Goal: Feedback & Contribution: Submit feedback/report problem

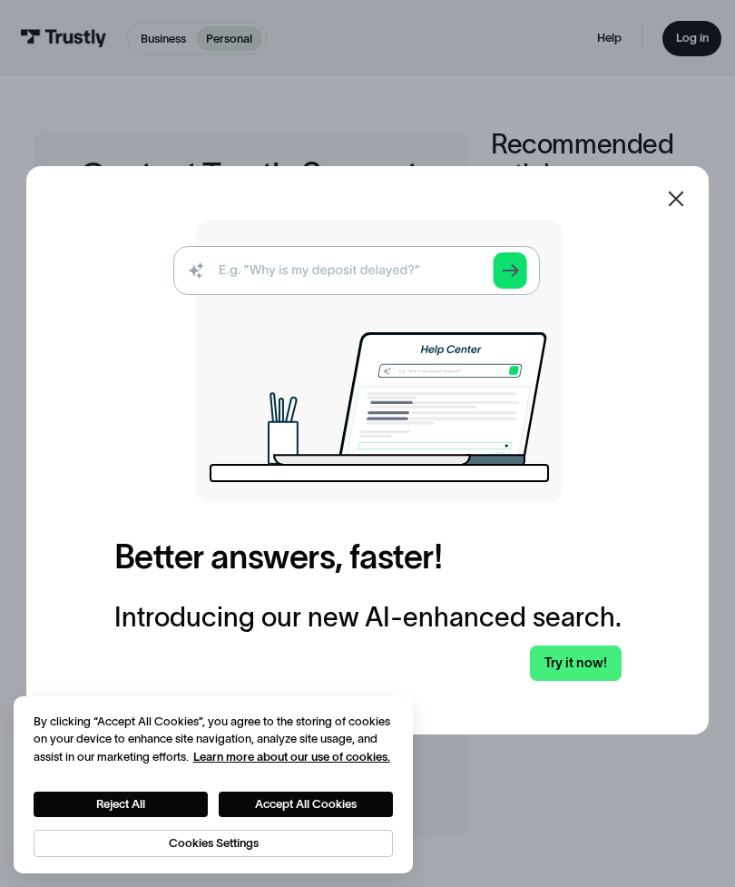
click at [679, 207] on icon at bounding box center [675, 198] width 15 height 15
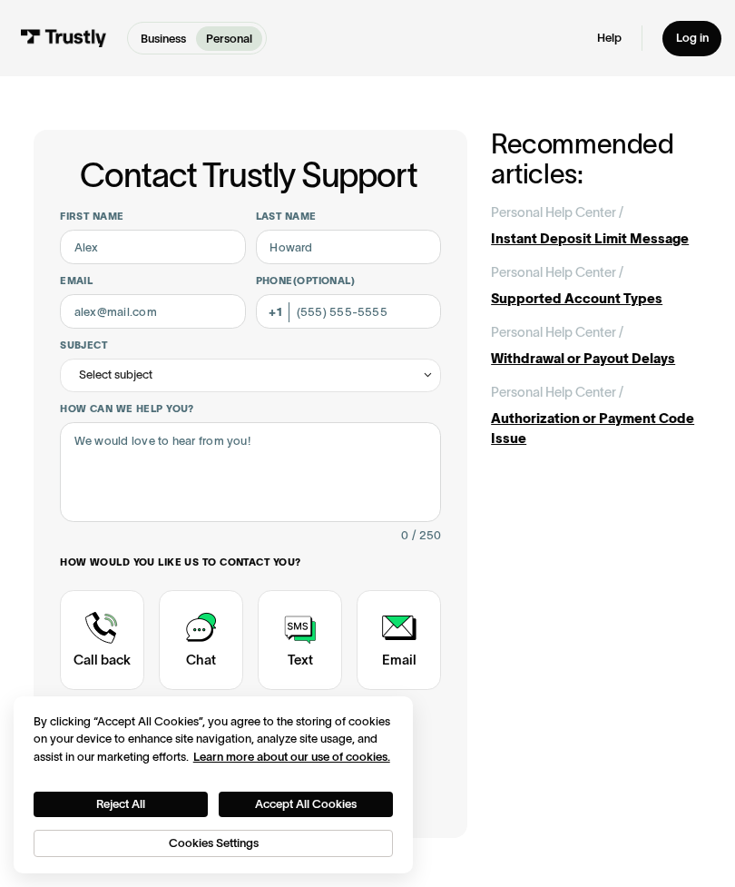
scroll to position [7, 0]
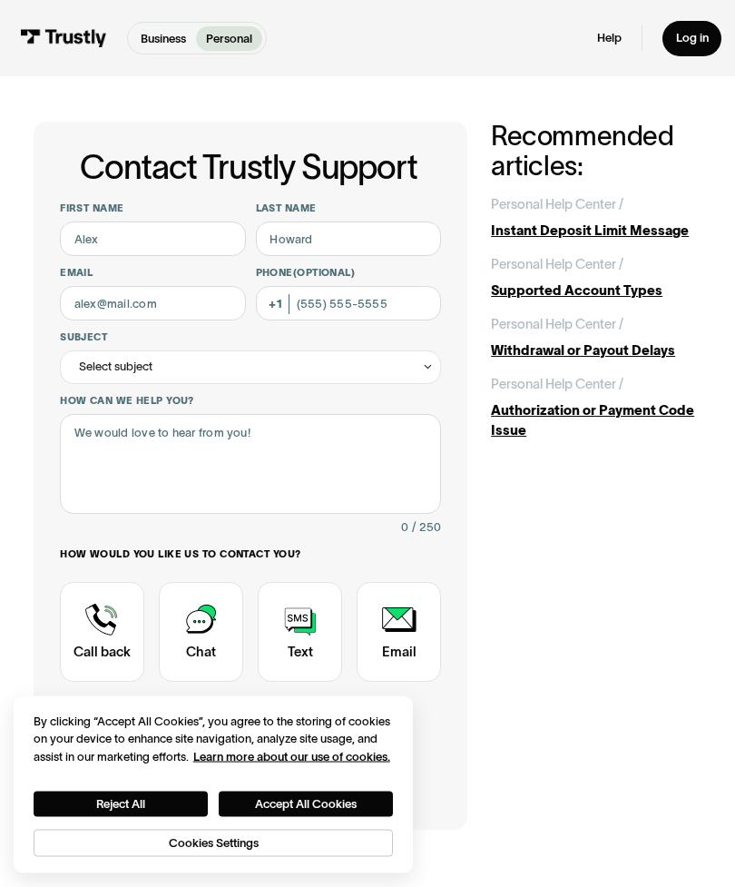
click at [195, 633] on div "Contact Trustly Support" at bounding box center [201, 633] width 84 height 100
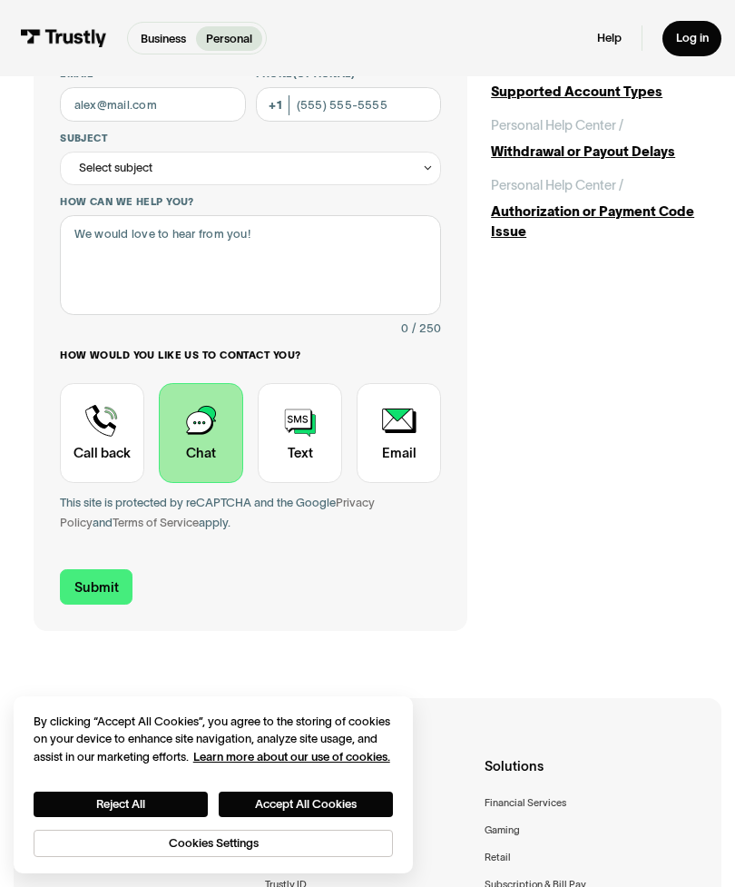
scroll to position [268, 0]
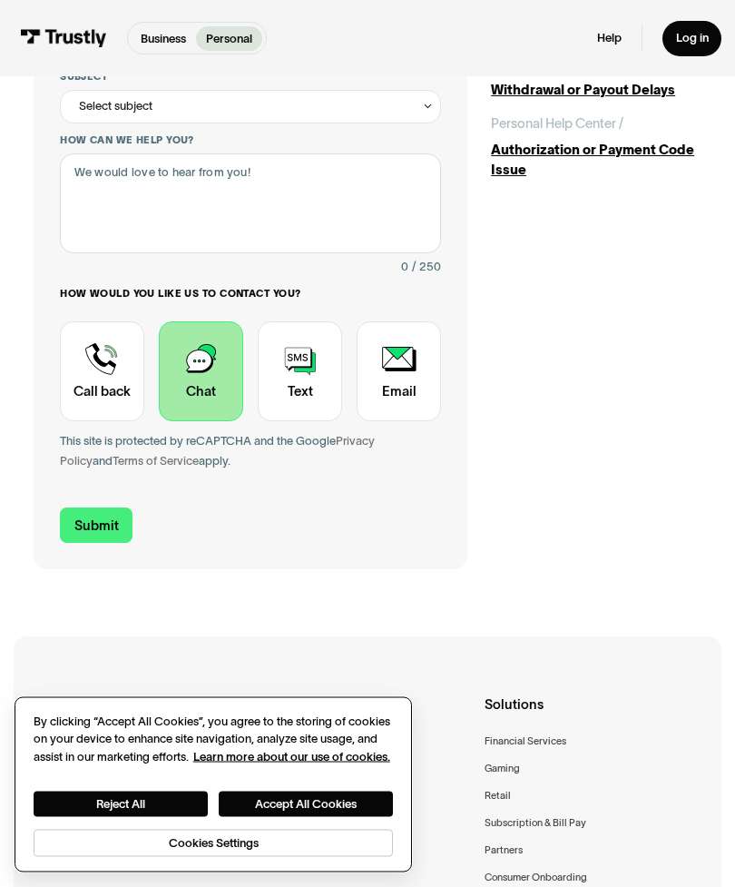
click at [298, 817] on button "Accept All Cookies" at bounding box center [306, 803] width 174 height 25
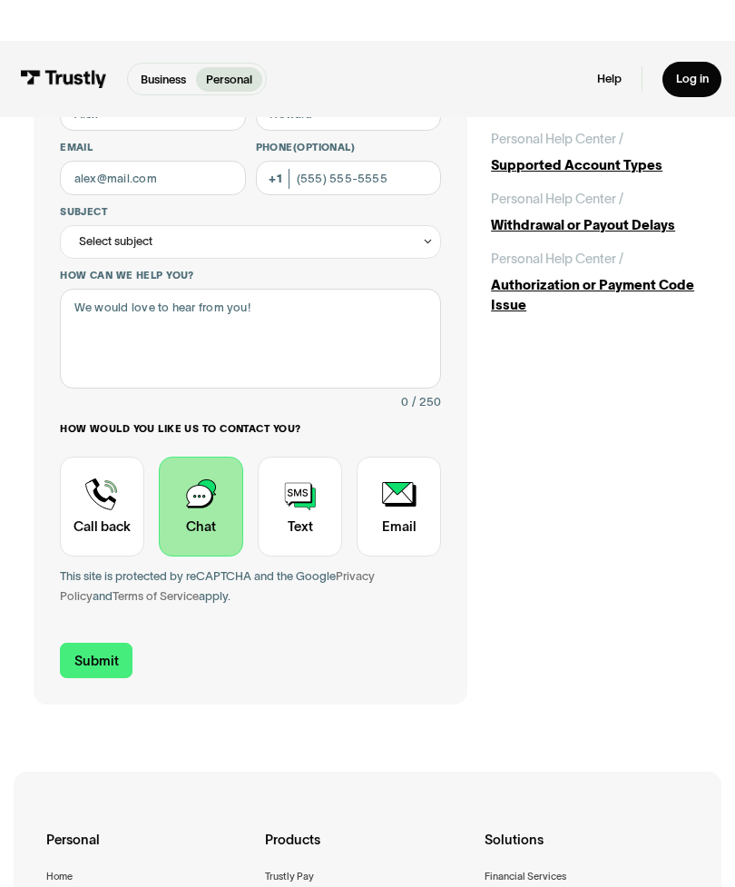
scroll to position [0, 0]
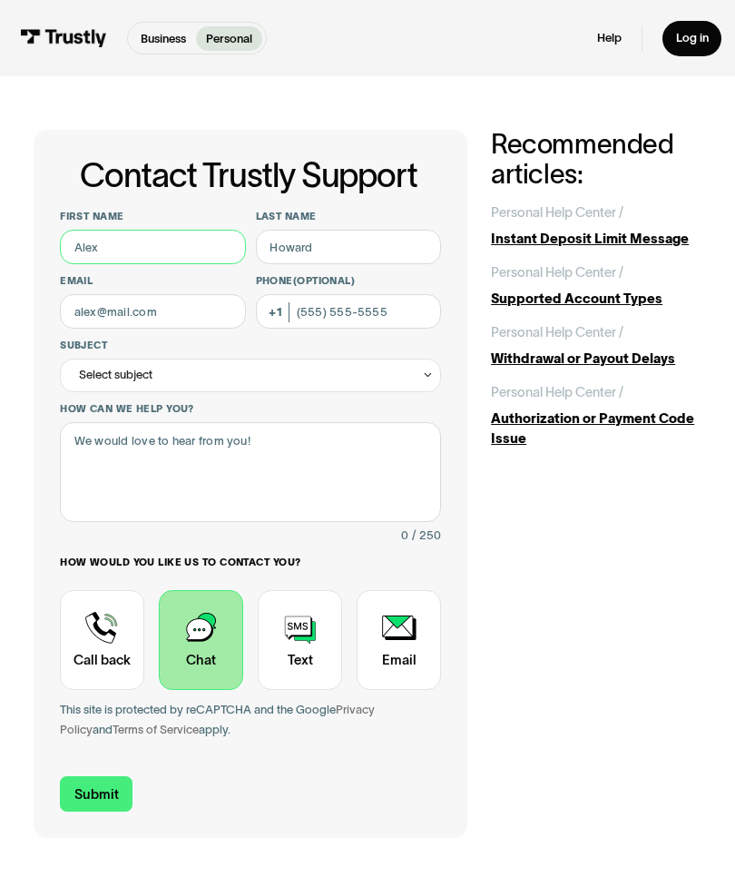
click at [196, 248] on input "First name" at bounding box center [153, 247] width 186 height 34
type input "[PERSON_NAME]"
click at [360, 240] on input "Last name" at bounding box center [349, 247] width 186 height 34
type input "[PERSON_NAME]"
click at [200, 299] on input "Email" at bounding box center [153, 311] width 186 height 34
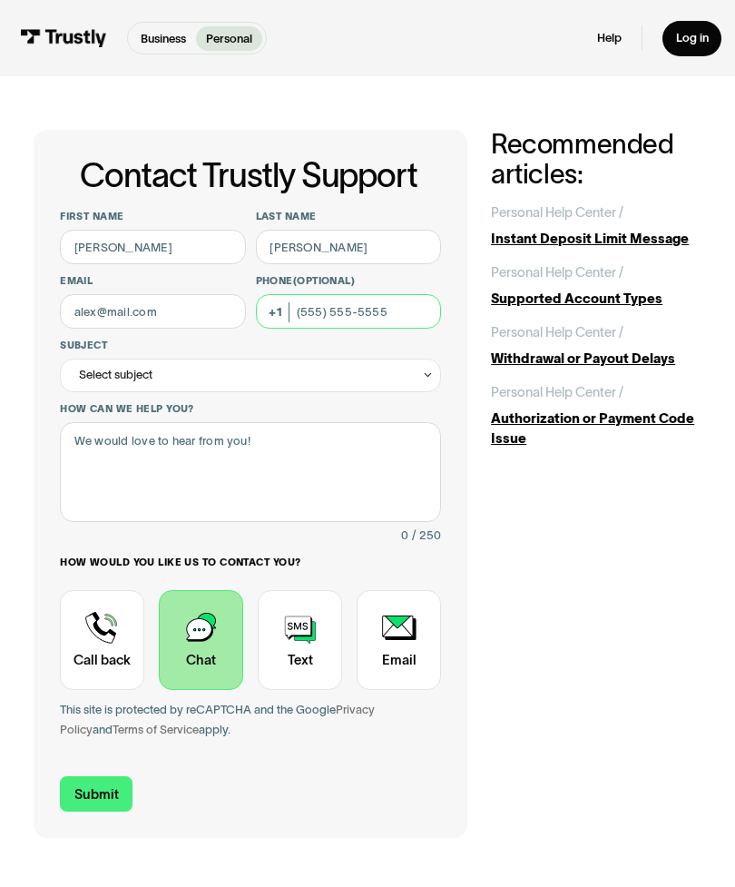
click at [377, 321] on input "Phone (Optional)" at bounding box center [349, 311] width 186 height 34
click at [195, 309] on input "Email" at bounding box center [153, 311] width 186 height 34
type input "[EMAIL_ADDRESS][DOMAIN_NAME]"
click at [375, 318] on input "Phone (Optional)" at bounding box center [349, 311] width 186 height 34
type input "[PHONE_NUMBER]"
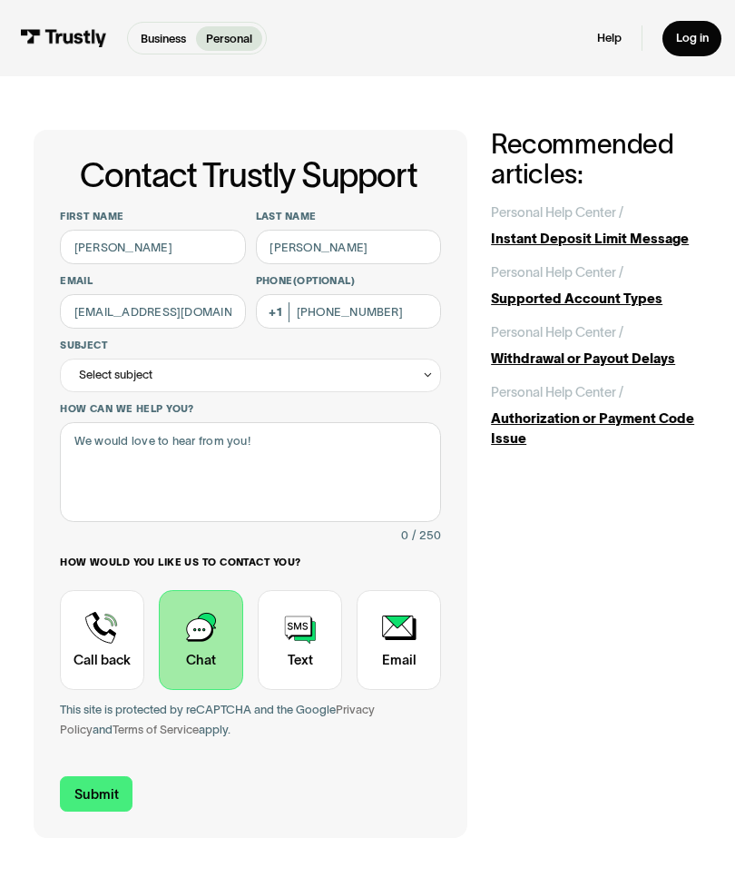
click at [365, 377] on div "Select subject" at bounding box center [250, 375] width 381 height 34
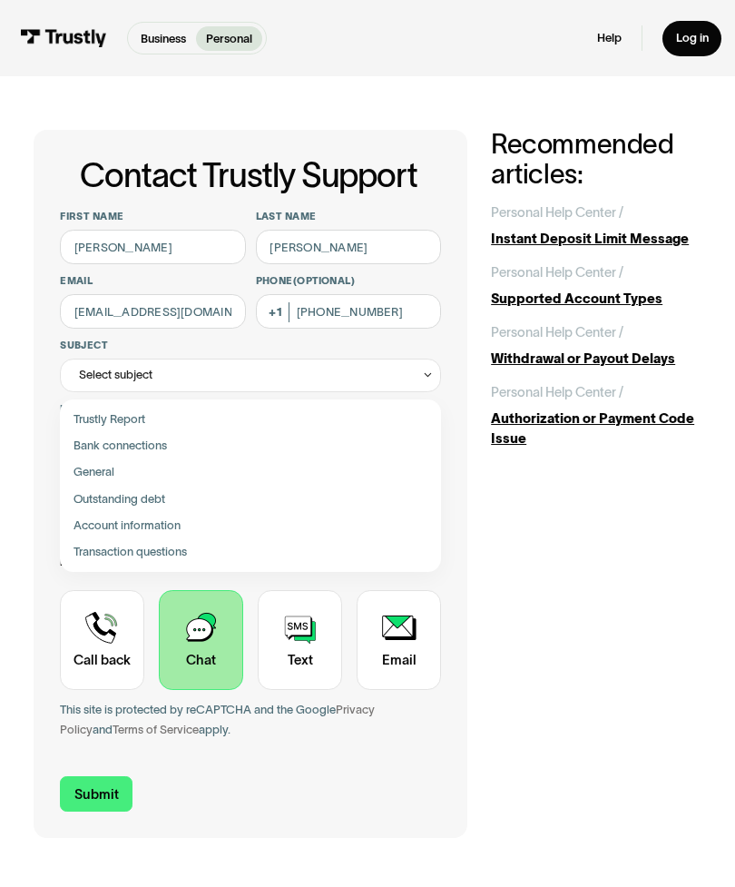
click at [297, 439] on div "Contact Trustly Support" at bounding box center [250, 445] width 368 height 26
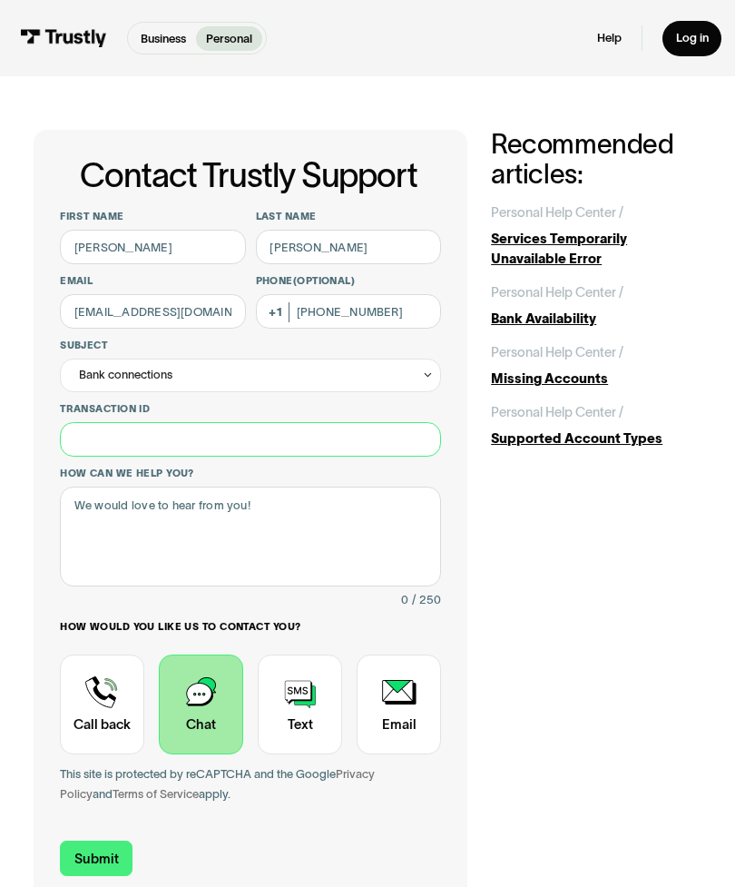
click at [326, 445] on input "Transaction ID" at bounding box center [250, 439] width 381 height 34
click at [407, 370] on div "Bank connections" at bounding box center [250, 375] width 381 height 34
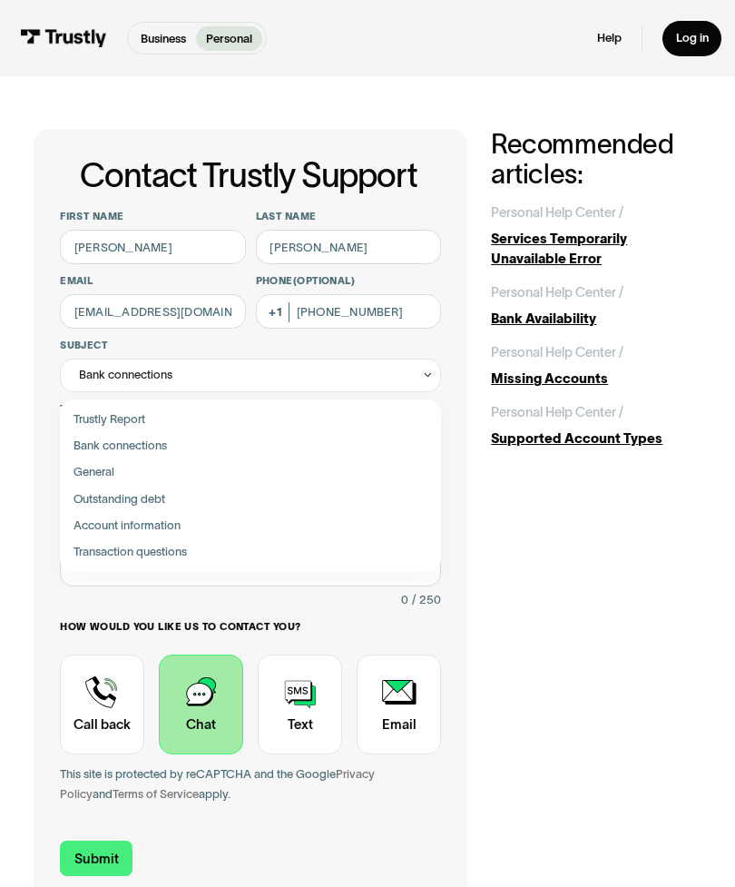
click at [302, 472] on div "Contact Trustly Support" at bounding box center [250, 472] width 368 height 26
type input "*******"
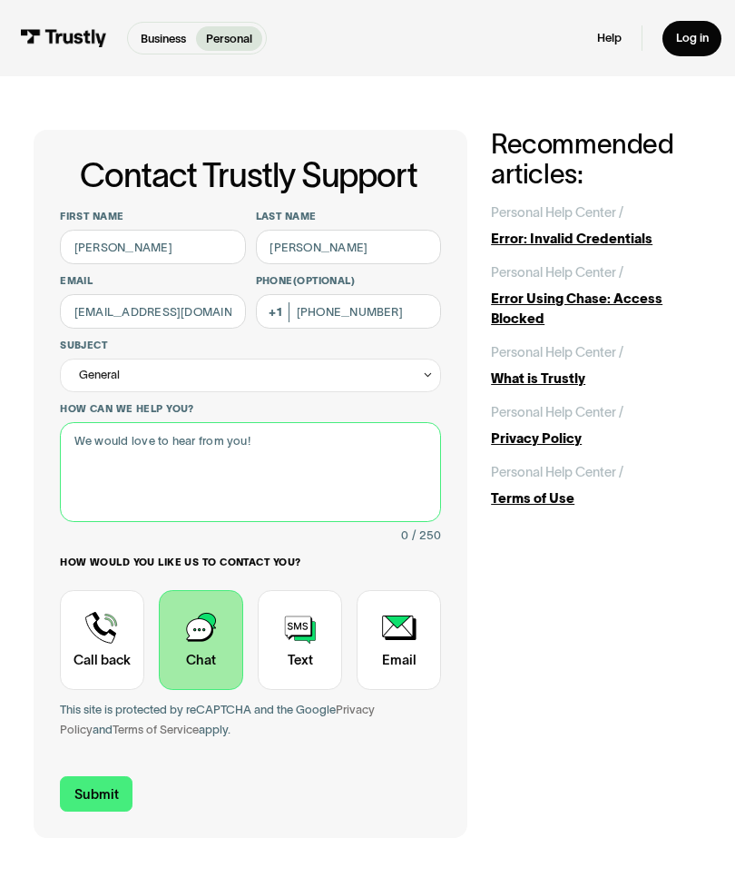
click at [330, 466] on textarea "How can we help you?" at bounding box center [250, 472] width 381 height 100
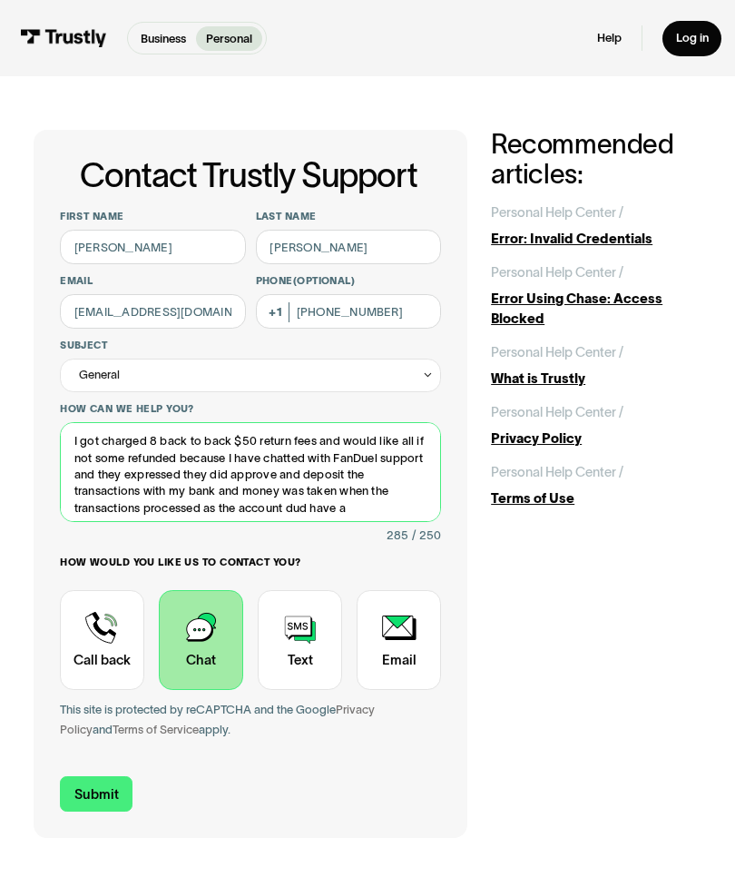
click at [303, 500] on textarea "I got charged 8 back to back $50 return fees and would like all if not some ref…" at bounding box center [250, 472] width 381 height 100
click at [304, 505] on textarea "I got charged 8 back to back $50 return fees and would like all if not some ref…" at bounding box center [250, 472] width 381 height 100
click at [371, 510] on textarea "I got charged 8 back to back $50 return fees and would like all if not some ref…" at bounding box center [250, 472] width 381 height 100
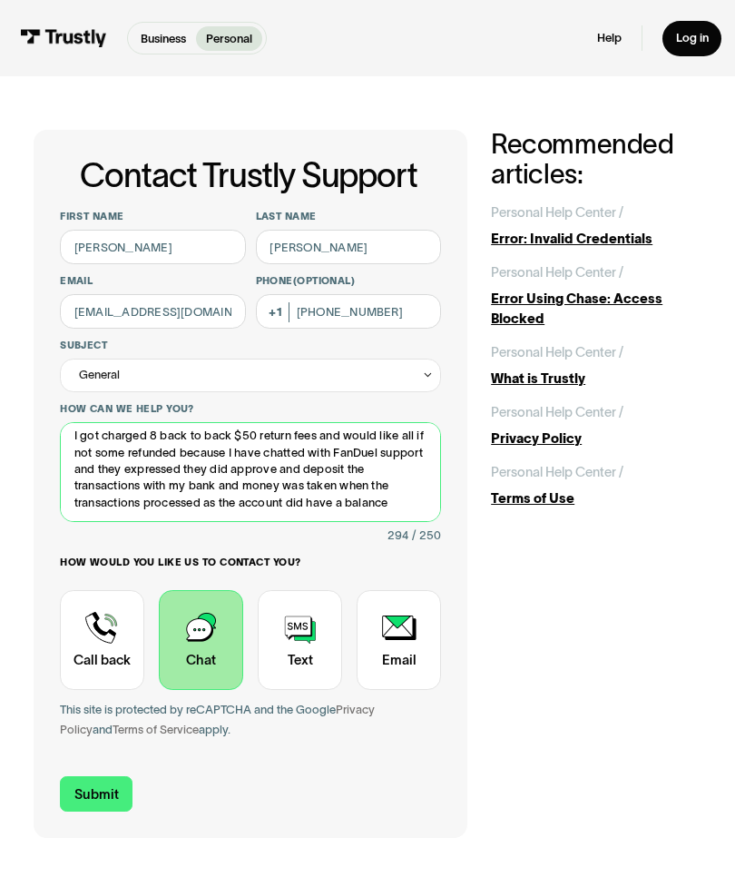
scroll to position [4, 0]
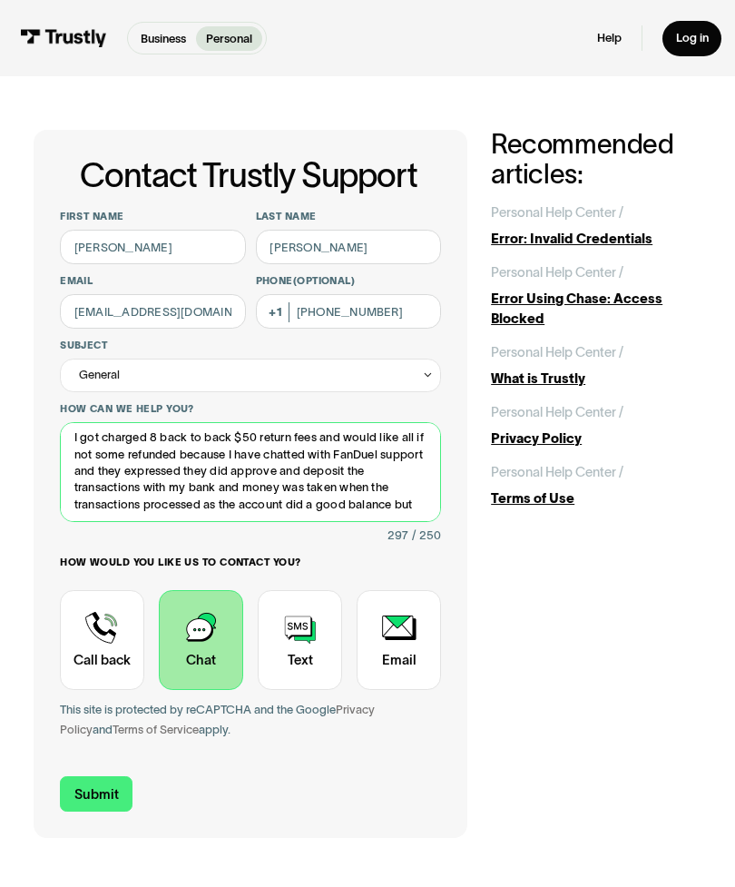
click at [340, 459] on textarea "I got charged 8 back to back $50 return fees and would like all if not some ref…" at bounding box center [250, 472] width 381 height 100
click at [340, 462] on textarea "I got charged 8 back to back $50 return fees and would like all if not some ref…" at bounding box center [250, 472] width 381 height 100
click at [161, 465] on textarea "I got charged 8 back to back $50 return fees and would like all if not some ref…" at bounding box center [250, 472] width 381 height 100
click at [303, 504] on textarea "I got charged 8 back to back $50 return fees and would like all if not some ref…" at bounding box center [250, 472] width 381 height 100
click at [81, 432] on textarea "I got charged 8 back to back $50 return fees and would like all if not some ref…" at bounding box center [250, 472] width 381 height 100
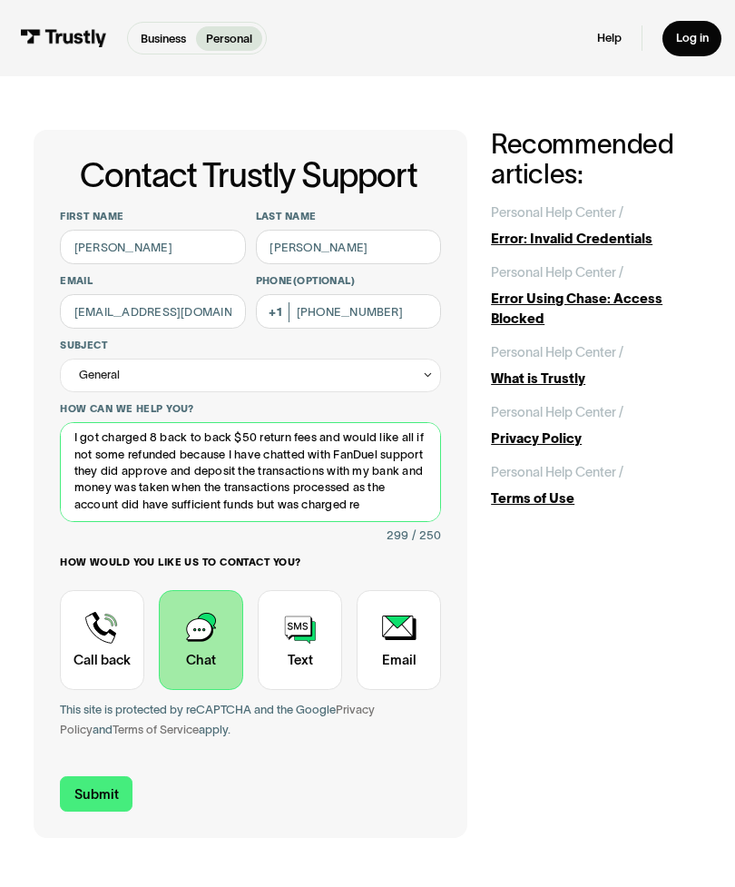
click at [265, 431] on textarea "I got charged 8 back to back $50 return fees and would like all if not some ref…" at bounding box center [250, 472] width 381 height 100
click at [220, 439] on textarea "I got charged 8 back to back $50 return fees and would like all if not some ref…" at bounding box center [250, 472] width 381 height 100
click at [209, 442] on textarea "I got charged 8 back to back $50 return fees and would like all if not some ref…" at bounding box center [250, 472] width 381 height 100
click at [334, 495] on textarea "I got charged 8 $50 return fees and would like all if not some refunded because…" at bounding box center [250, 472] width 381 height 100
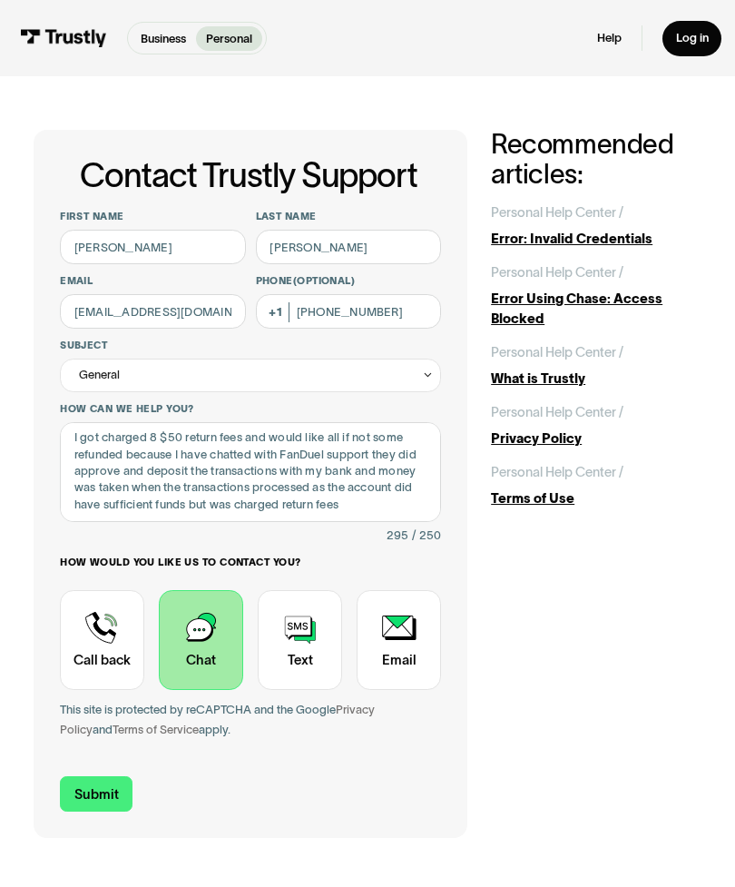
click at [399, 640] on div "Contact Trustly Support" at bounding box center [399, 640] width 84 height 100
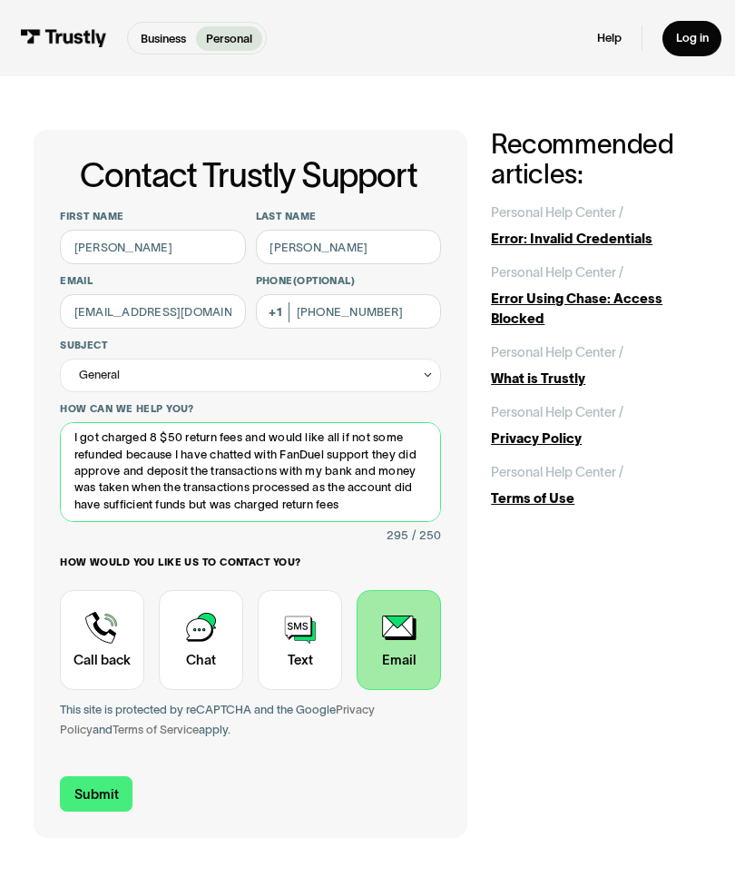
click at [361, 504] on textarea "I got charged 8 $50 return fees and would like all if not some refunded because…" at bounding box center [250, 472] width 381 height 100
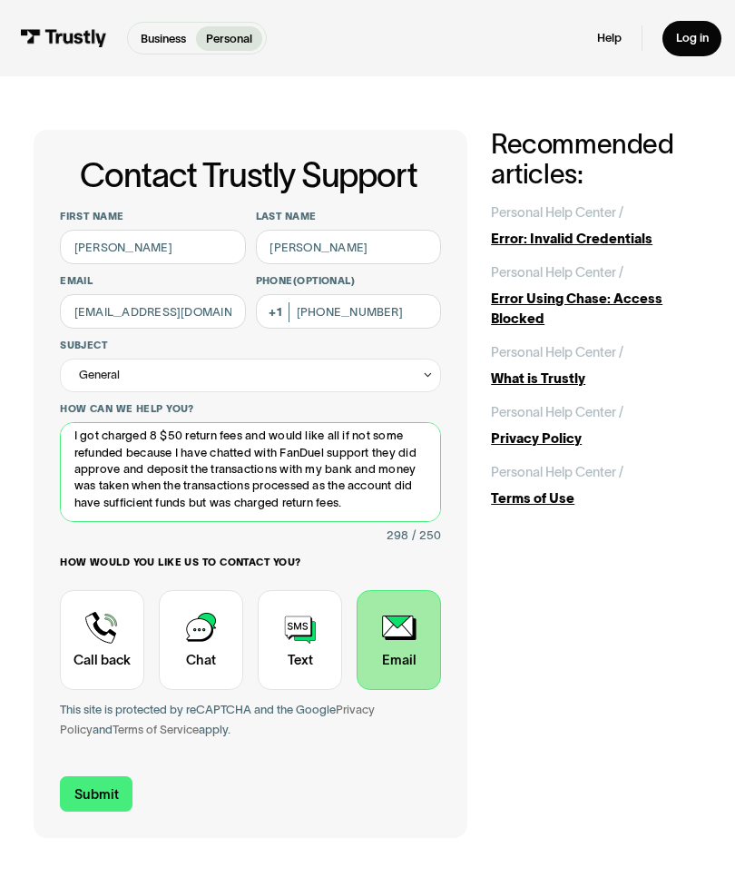
scroll to position [8, 0]
click at [115, 443] on textarea "I got charged 8 $50 return fees and would like all if not some refunded because…" at bounding box center [250, 472] width 381 height 100
click at [371, 497] on textarea "I got charged 8 $50 return fees and would like all if not some refunded because…" at bounding box center [250, 472] width 381 height 100
click at [121, 448] on textarea "I got charged 8 $50 return fees and would like all if not some refunded because…" at bounding box center [250, 472] width 381 height 100
click at [142, 452] on textarea "I got charged 8 $50 return fees and would like all if not some refunded because…" at bounding box center [250, 472] width 381 height 100
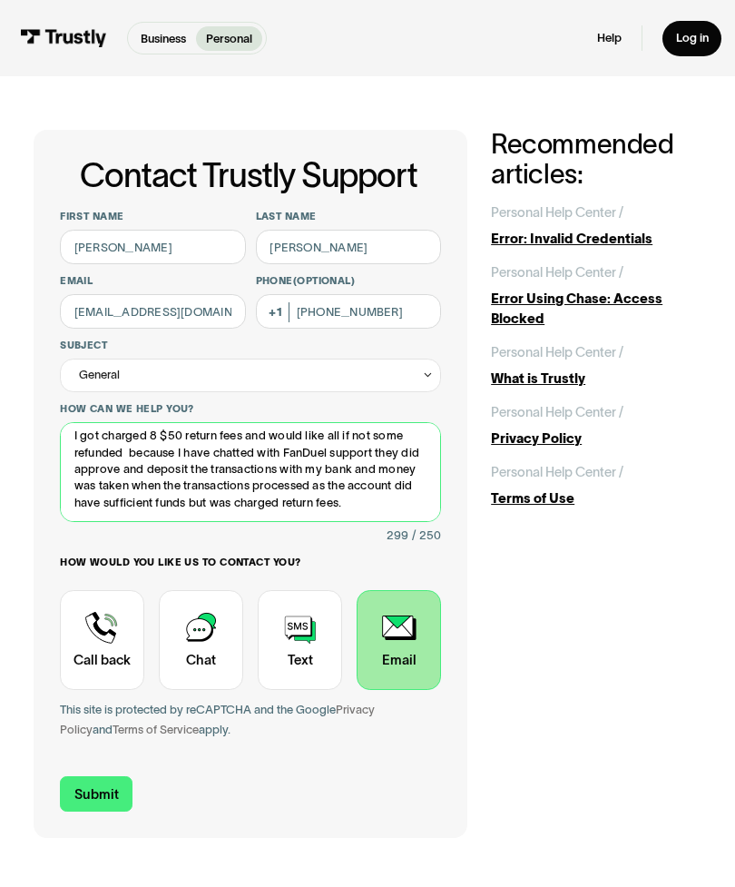
click at [142, 446] on textarea "I got charged 8 $50 return fees and would like all if not some refunded because…" at bounding box center [250, 472] width 381 height 100
click at [368, 501] on textarea "I got charged 8 $50 return fees and would like all if not some refunded please.…" at bounding box center [250, 472] width 381 height 100
type textarea "I got charged 8 $50 return fees and would like all if not some refunded please.…"
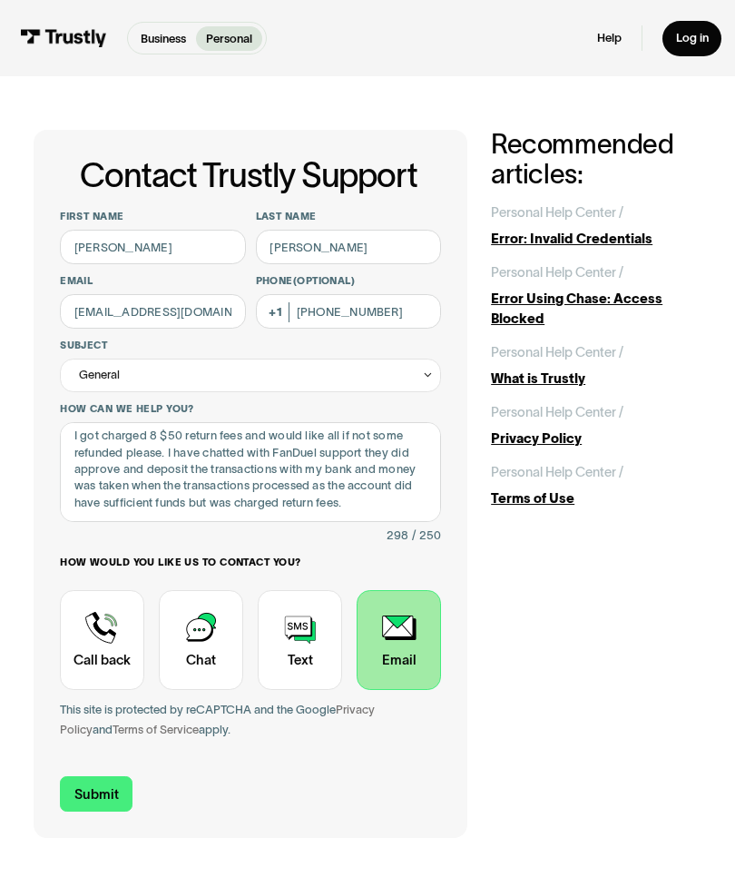
click at [106, 790] on input "Submit" at bounding box center [96, 793] width 73 height 35
type input "[PHONE_NUMBER]"
